Goal: Task Accomplishment & Management: Complete application form

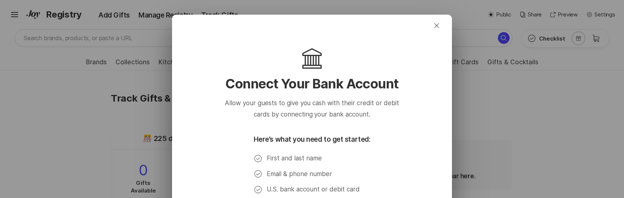
click at [236, 120] on div "Allow your guests to give you cash with their credit or debit cards by connecti…" at bounding box center [312, 147] width 257 height 100
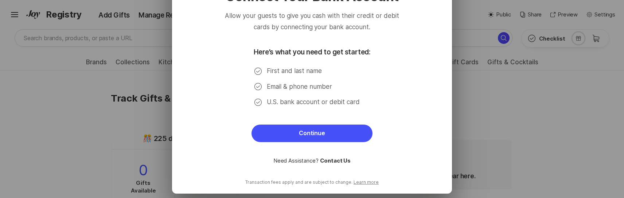
scroll to position [88, 0]
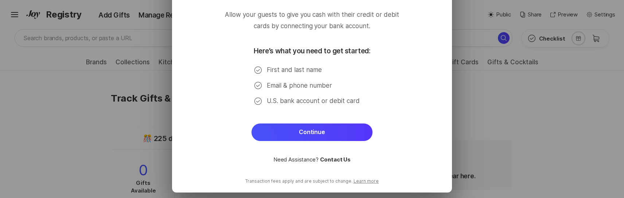
click at [314, 131] on button "Continue" at bounding box center [312, 132] width 121 height 18
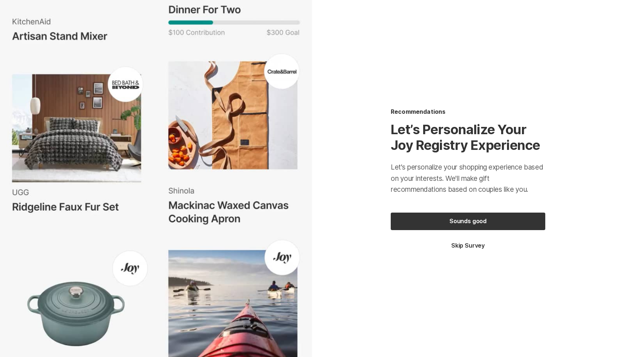
click at [472, 242] on div "Sounds good Skip Survey" at bounding box center [468, 231] width 155 height 37
click at [472, 244] on button "Skip Survey" at bounding box center [468, 246] width 155 height 8
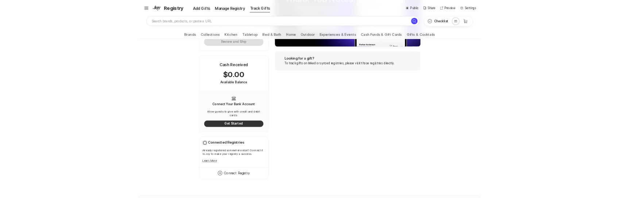
scroll to position [252, 0]
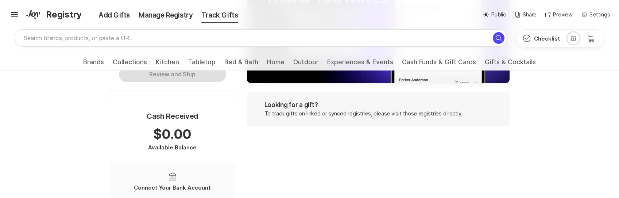
click at [309, 158] on div "Track Gifts & Send Thanks Fast Shipping Gifts you’ve received and thank you not…" at bounding box center [378, 99] width 274 height 446
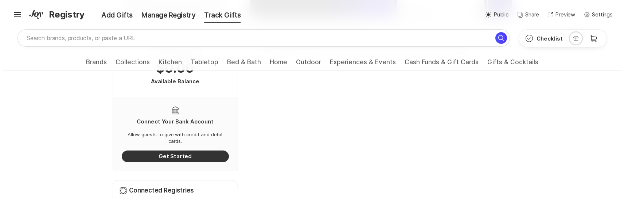
scroll to position [321, 0]
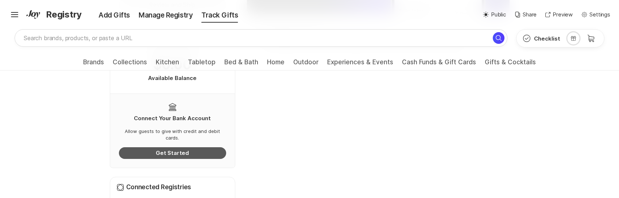
click at [172, 147] on button "Get Started" at bounding box center [172, 153] width 107 height 12
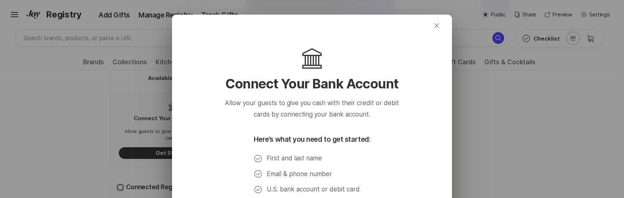
click at [439, 27] on button "Close" at bounding box center [437, 26] width 26 height 18
